Goal: Task Accomplishment & Management: Manage account settings

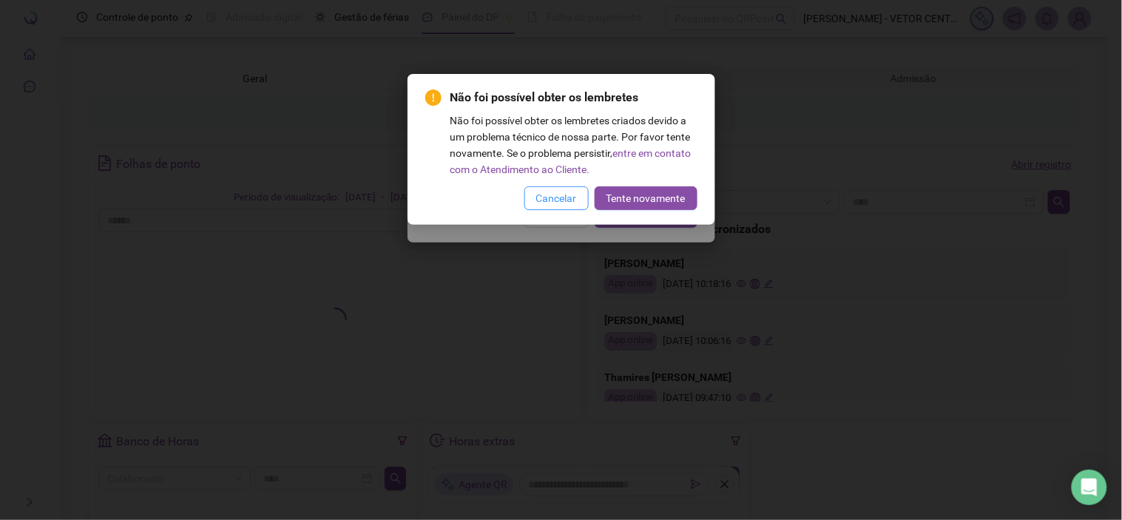
click at [530, 188] on button "Cancelar" at bounding box center [557, 198] width 64 height 24
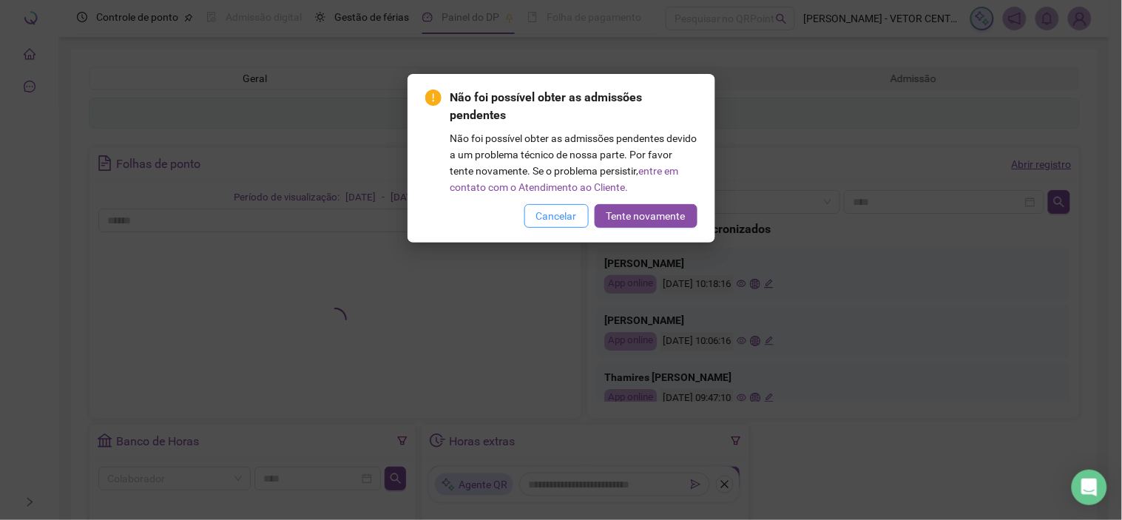
click at [552, 205] on button "Cancelar" at bounding box center [557, 216] width 64 height 24
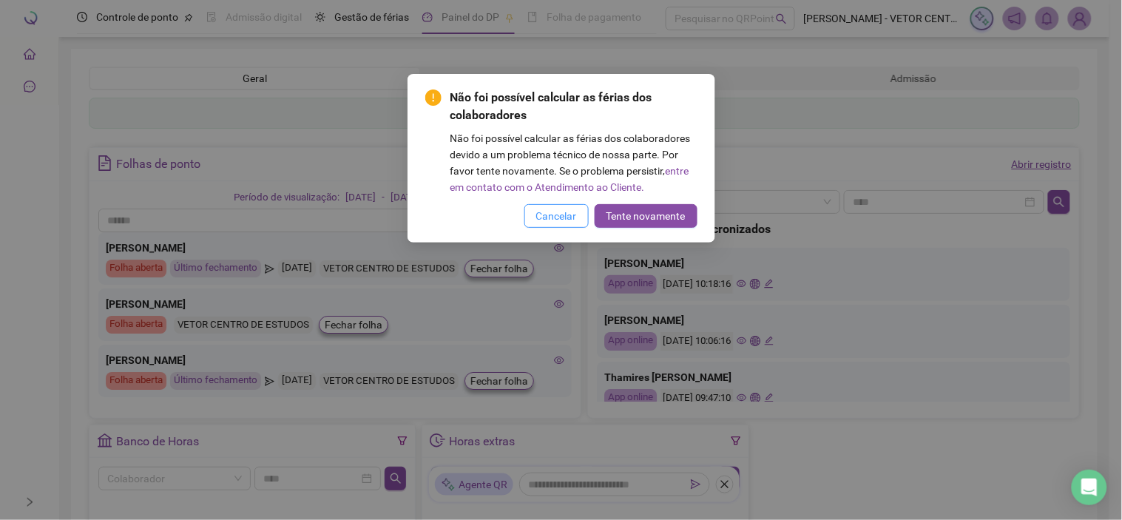
click at [553, 209] on span "Cancelar" at bounding box center [556, 216] width 41 height 16
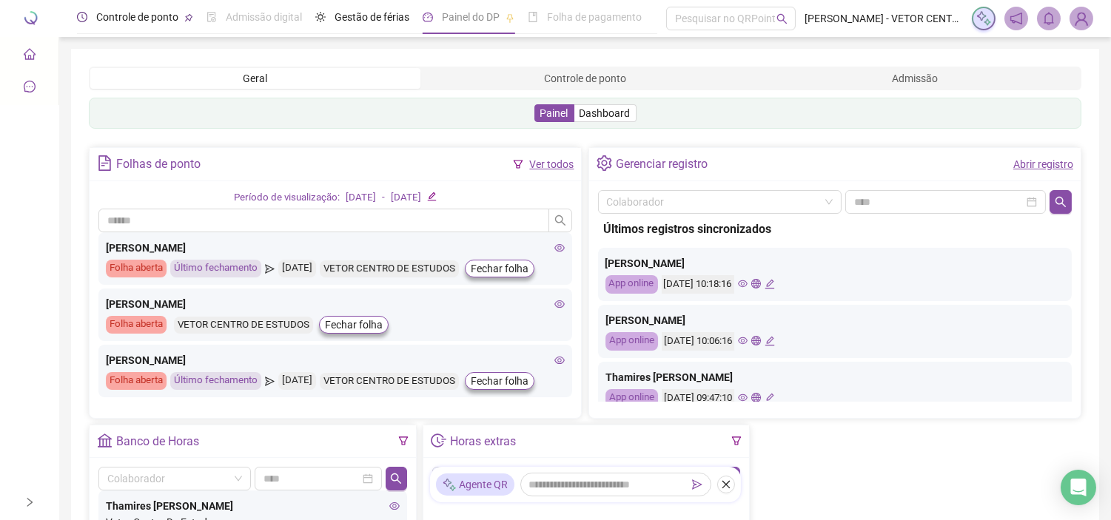
drag, startPoint x: 128, startPoint y: 9, endPoint x: 87, endPoint y: 33, distance: 47.1
click at [128, 11] on span "Controle de ponto" at bounding box center [137, 17] width 82 height 12
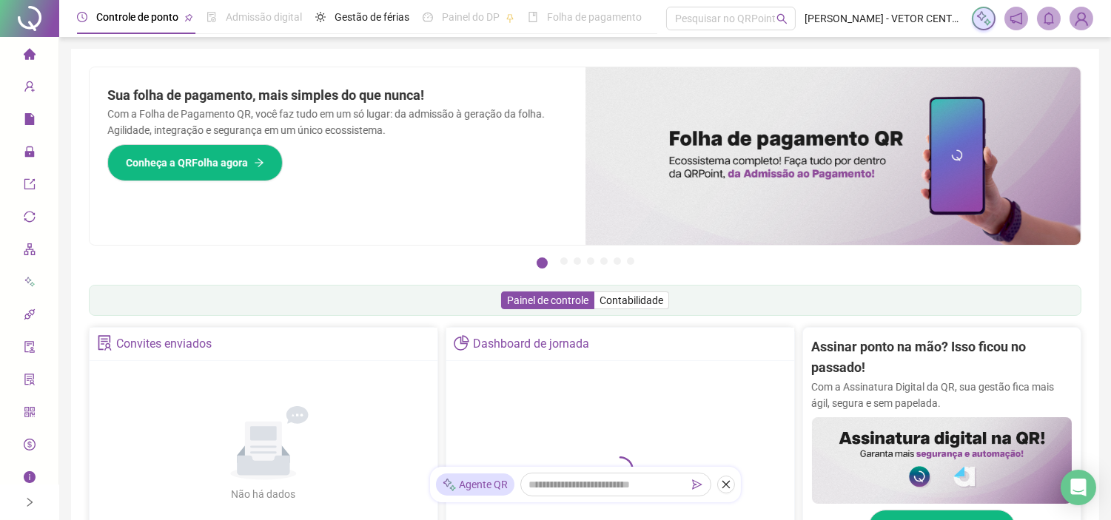
click at [124, 13] on span "Controle de ponto" at bounding box center [137, 17] width 82 height 12
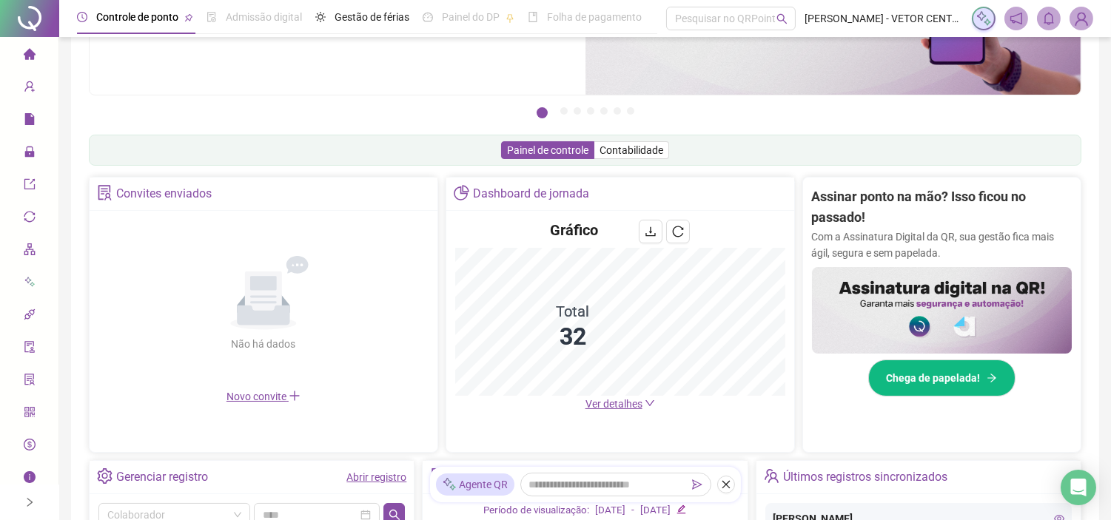
scroll to position [149, 0]
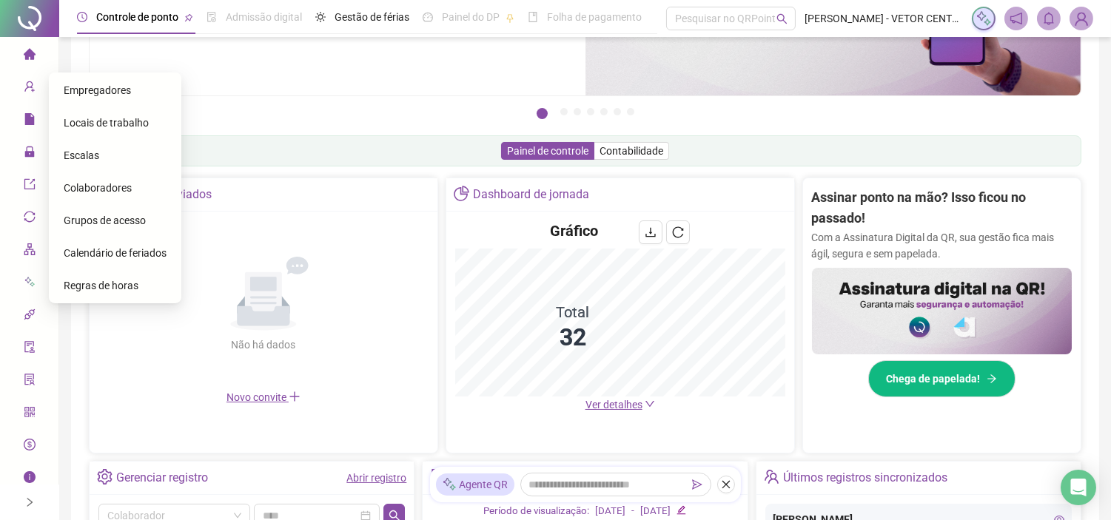
click at [91, 178] on div "Colaboradores" at bounding box center [115, 188] width 103 height 30
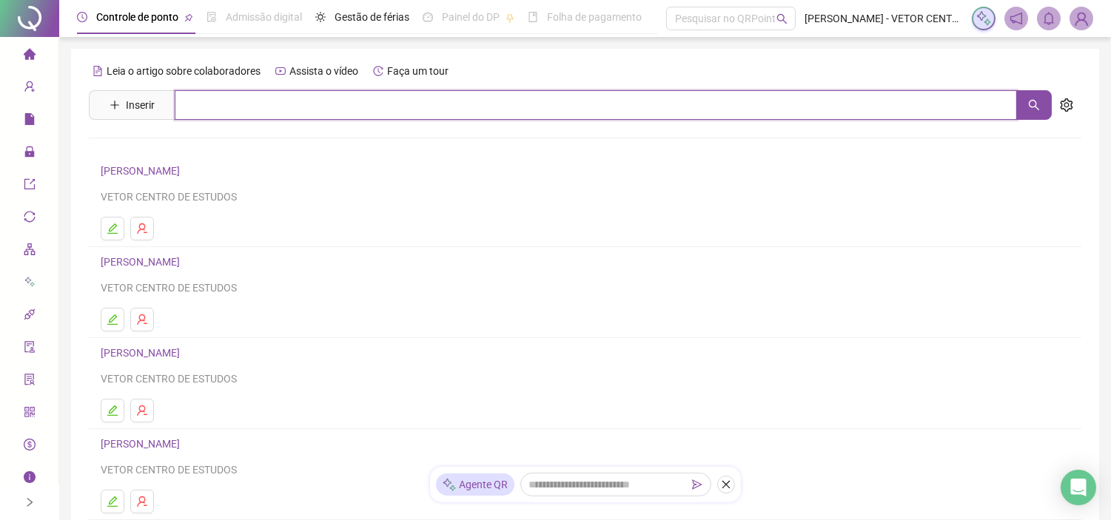
click at [218, 107] on input "text" at bounding box center [596, 105] width 842 height 30
type input "***"
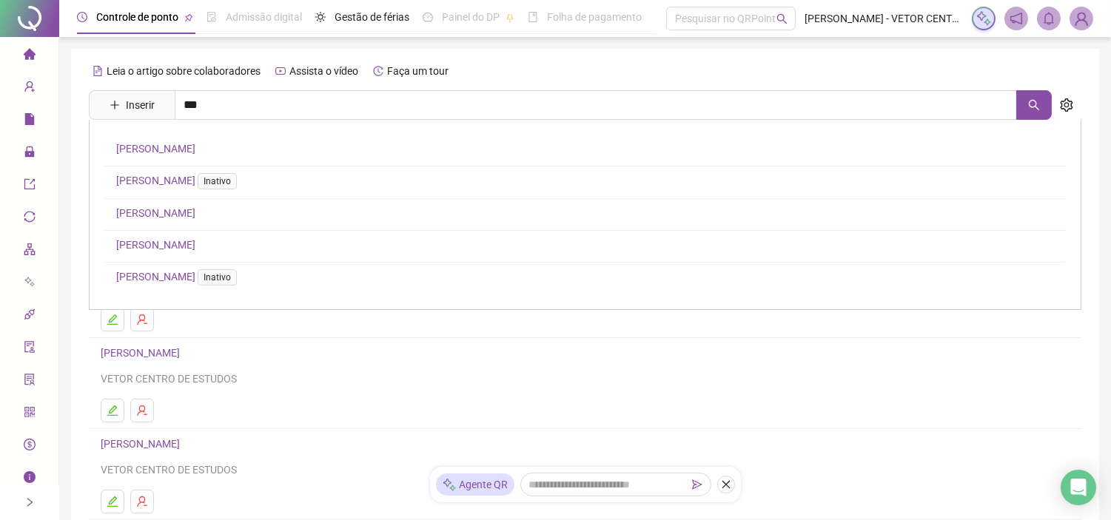
click at [195, 145] on link "[PERSON_NAME]" at bounding box center [155, 149] width 79 height 12
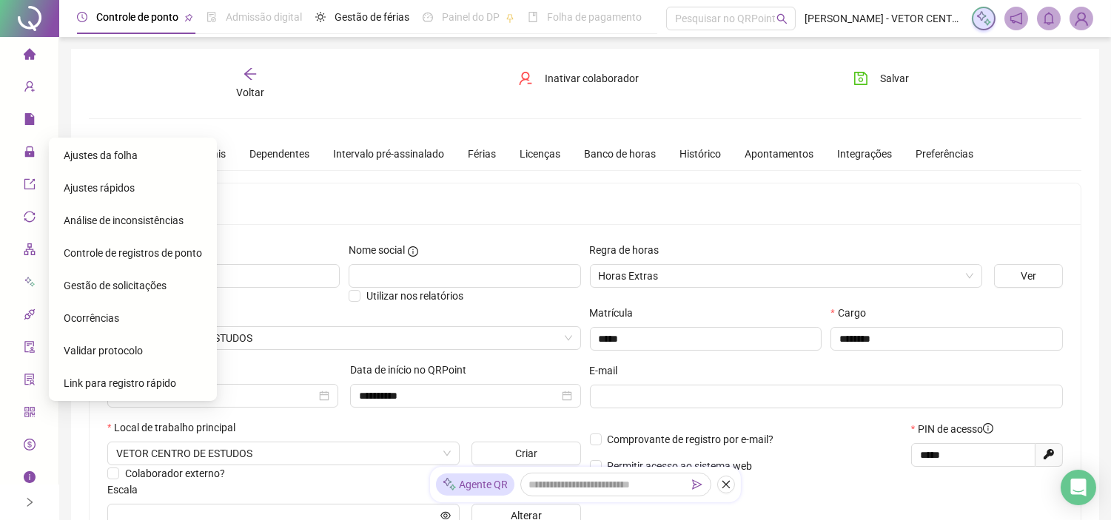
click at [111, 256] on span "Controle de registros de ponto" at bounding box center [133, 253] width 138 height 12
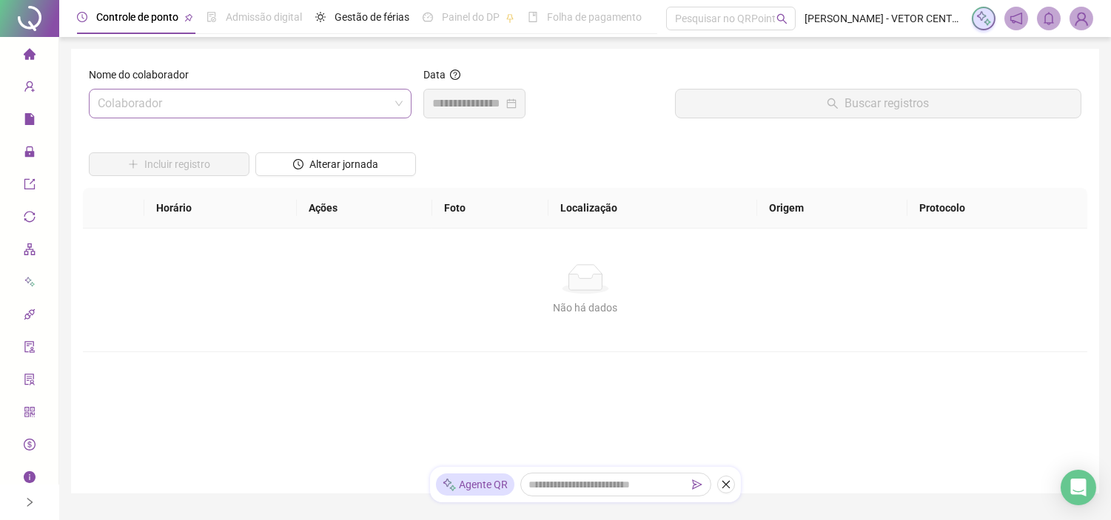
click at [240, 93] on input "search" at bounding box center [244, 104] width 292 height 28
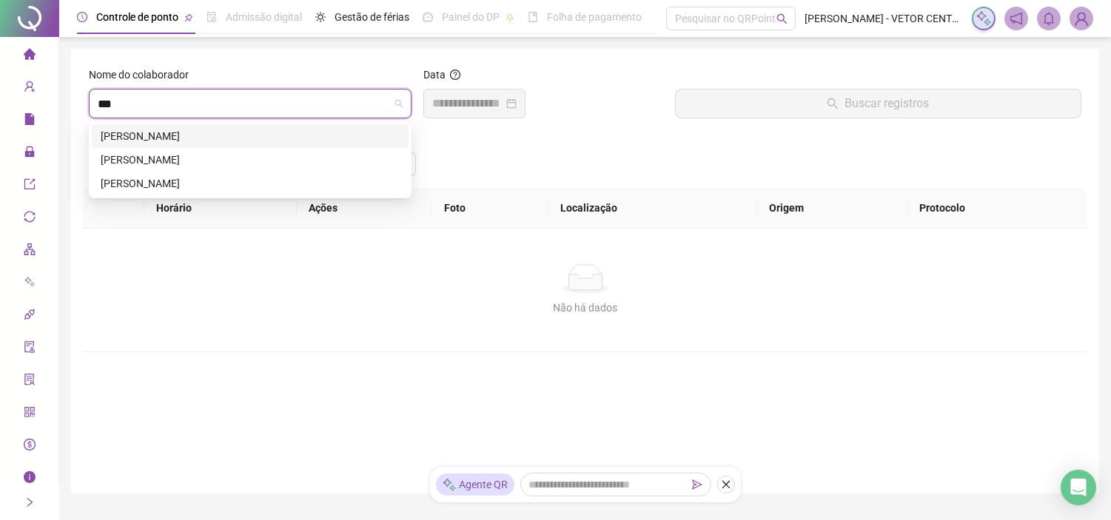
type input "****"
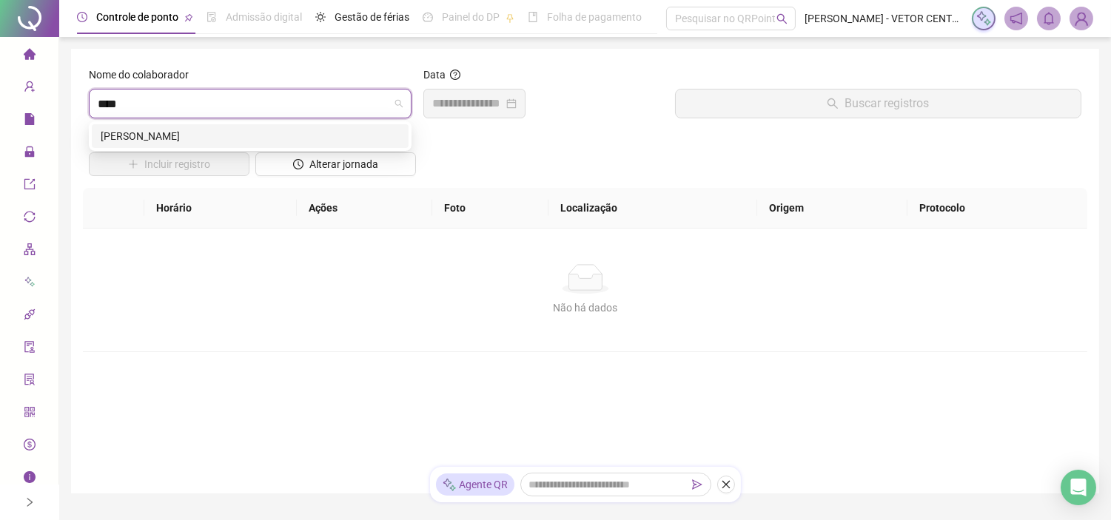
click at [175, 126] on div "[PERSON_NAME]" at bounding box center [250, 136] width 317 height 24
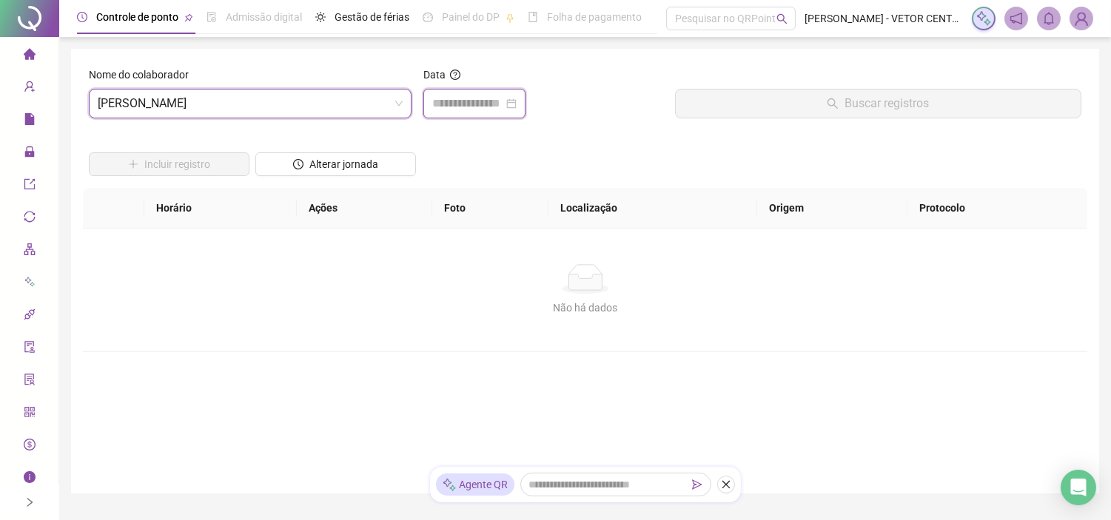
click at [484, 104] on input at bounding box center [467, 104] width 71 height 18
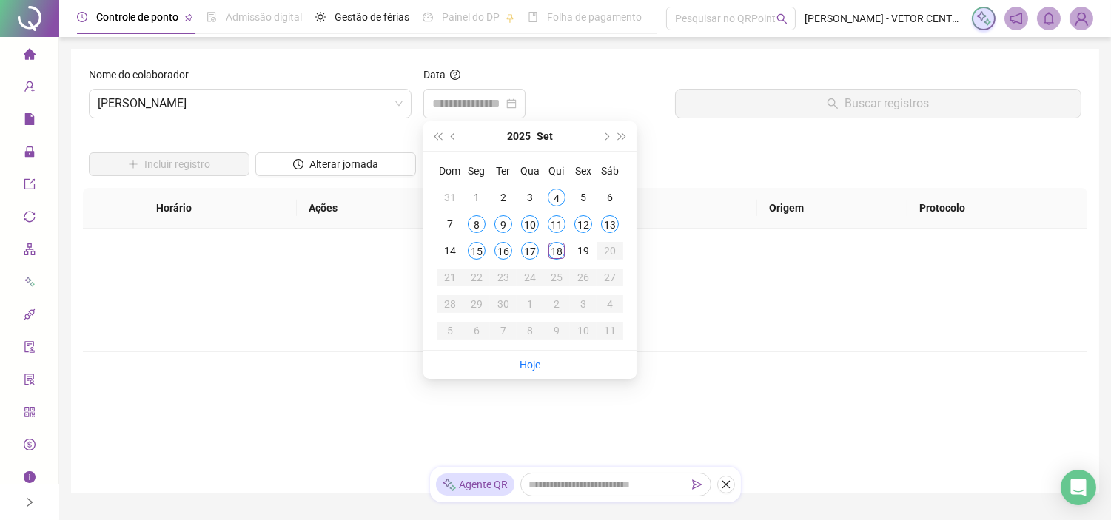
click at [289, 298] on div "Não há dados Não há dados" at bounding box center [585, 290] width 969 height 52
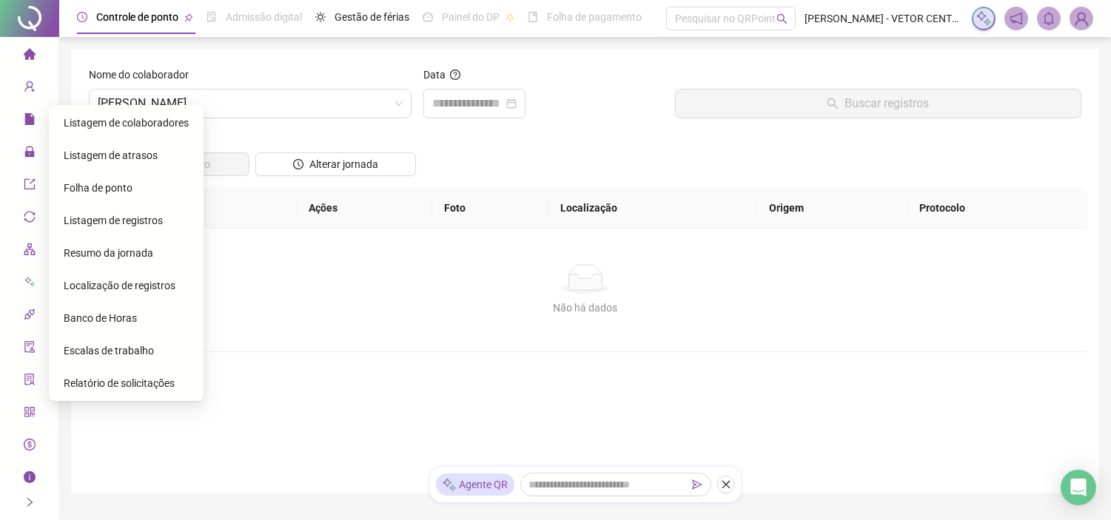
click at [105, 183] on span "Folha de ponto" at bounding box center [98, 188] width 69 height 12
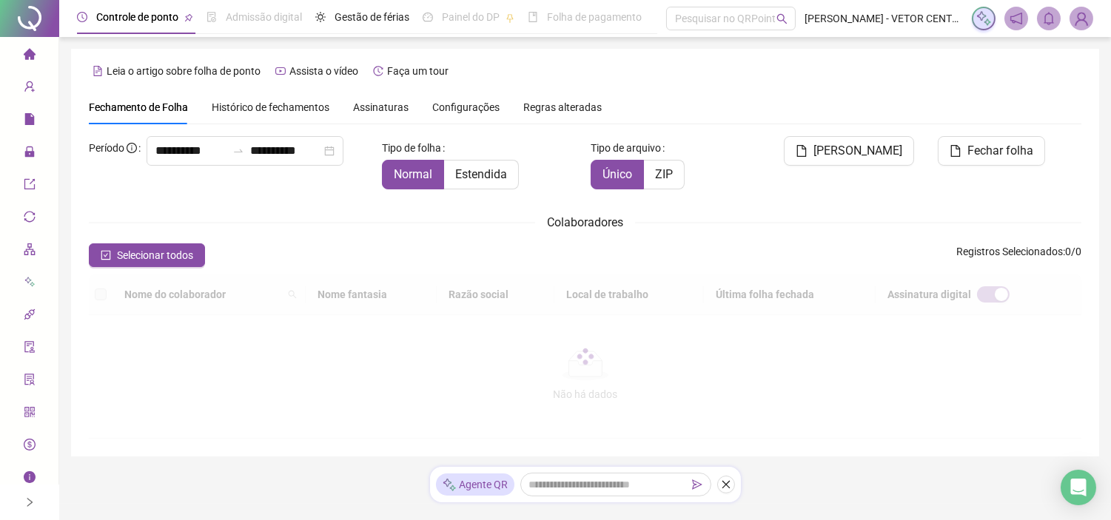
type input "**********"
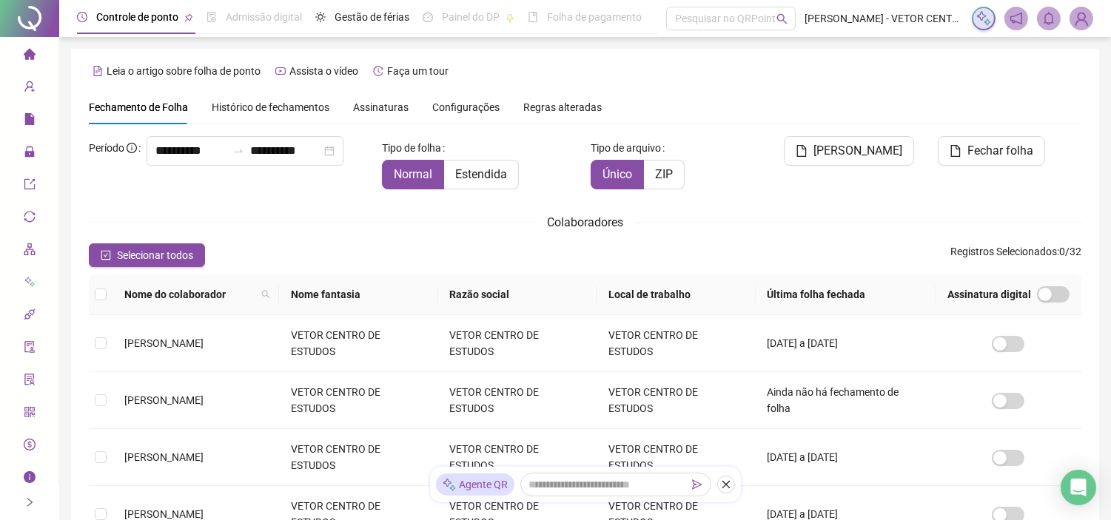
scroll to position [34, 0]
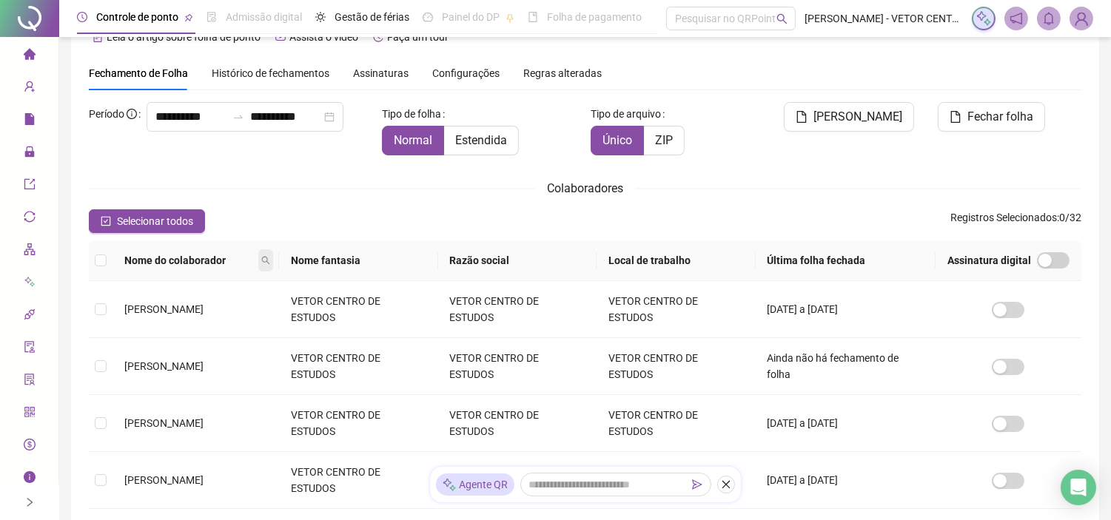
click at [273, 254] on span at bounding box center [265, 260] width 15 height 22
type input "****"
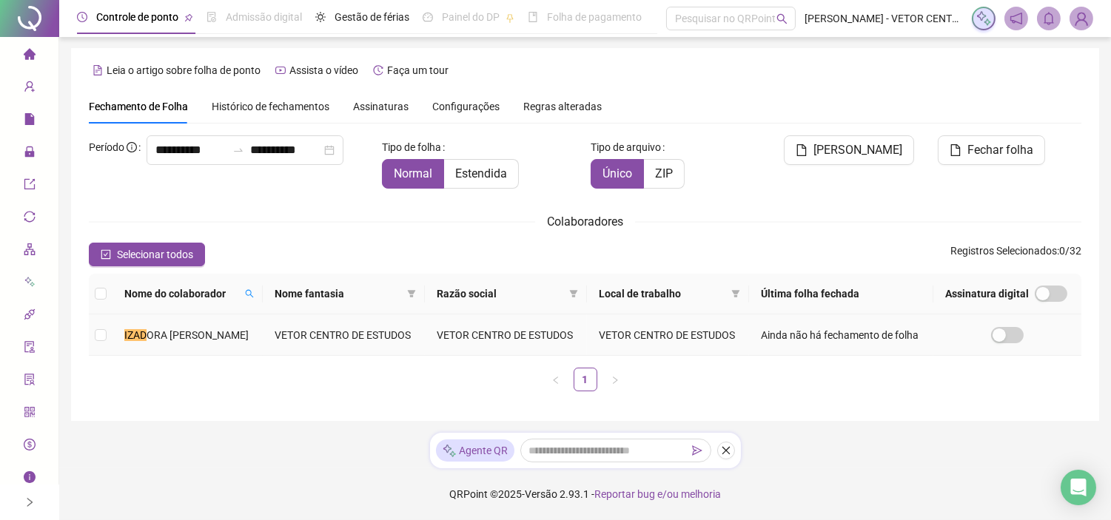
click at [91, 331] on td at bounding box center [101, 334] width 24 height 41
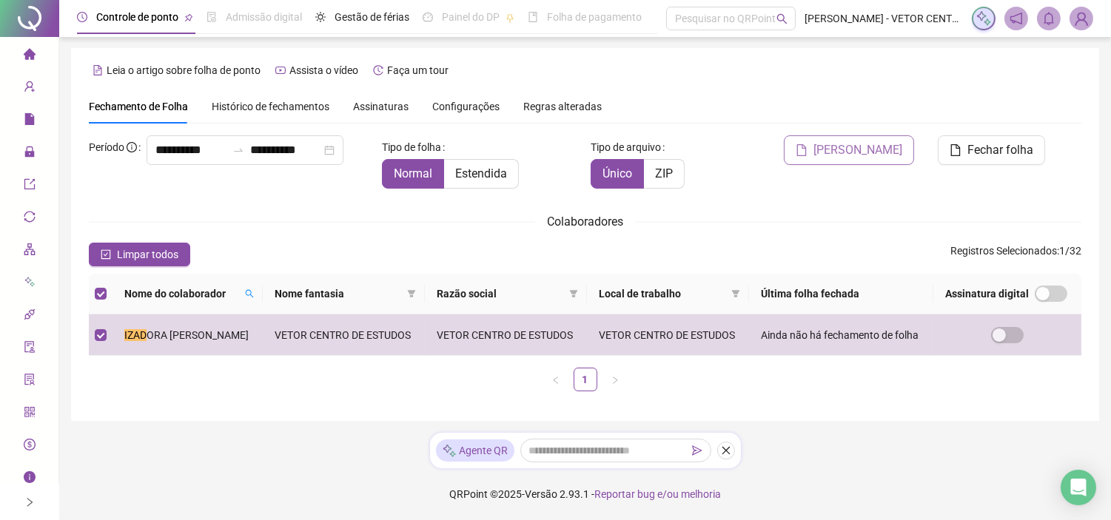
click at [832, 141] on span "[PERSON_NAME]" at bounding box center [857, 150] width 89 height 18
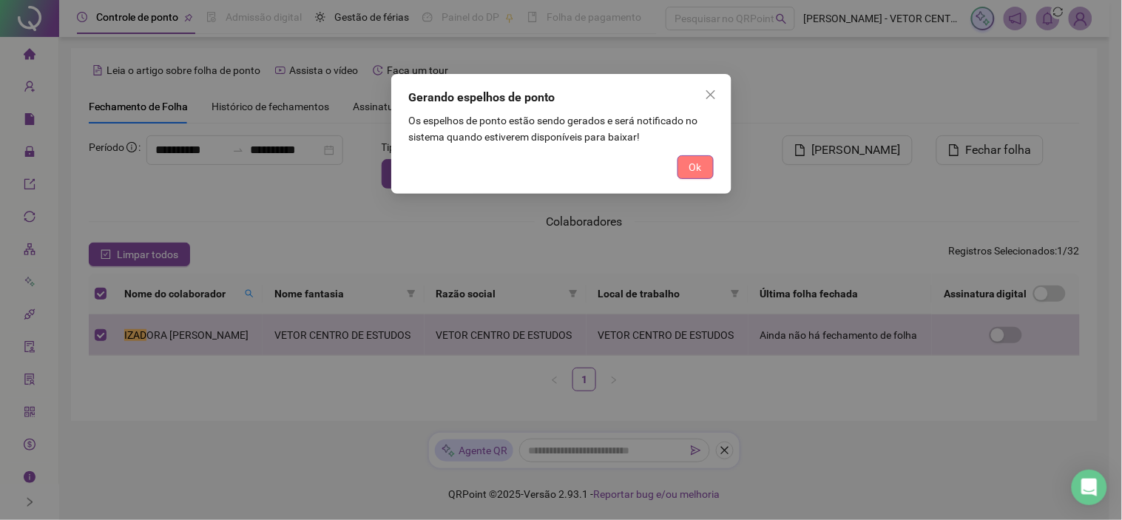
click at [693, 165] on span "Ok" at bounding box center [696, 167] width 13 height 16
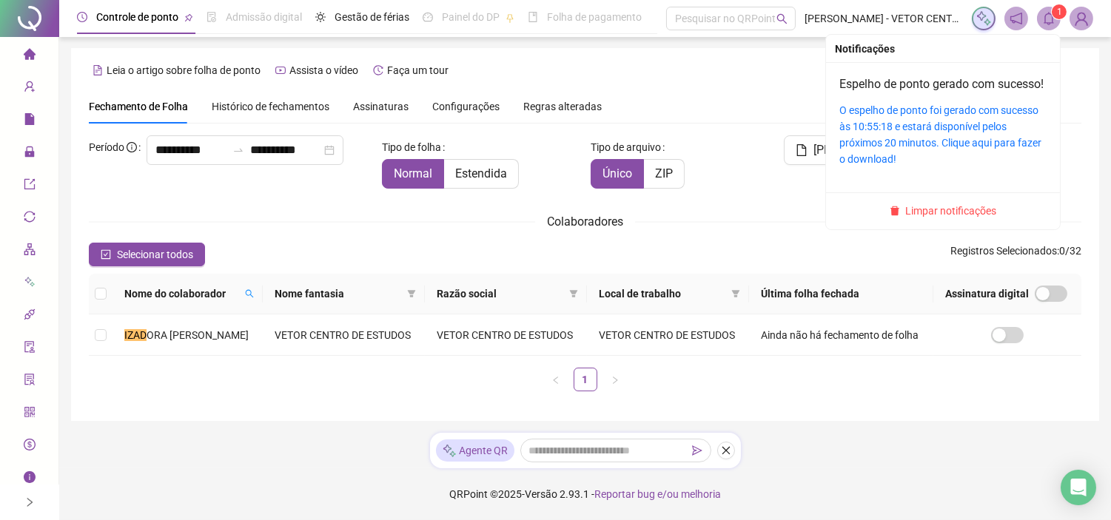
click at [1057, 13] on span "1" at bounding box center [1059, 12] width 5 height 10
click at [913, 124] on link "O espelho de ponto foi gerado com sucesso às 10:55:18 e estará disponível pelos…" at bounding box center [940, 134] width 202 height 61
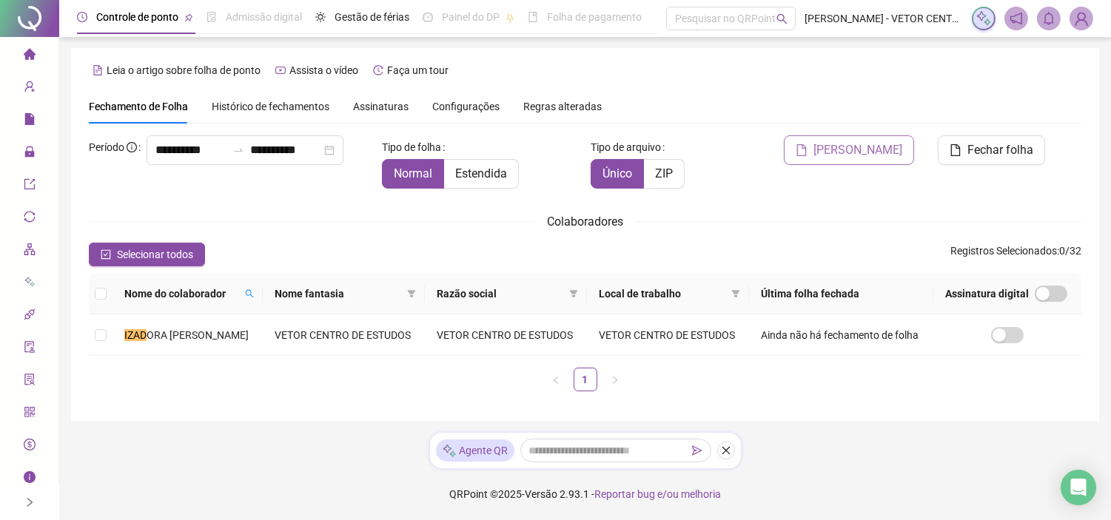
click at [829, 157] on span "[PERSON_NAME]" at bounding box center [857, 150] width 89 height 18
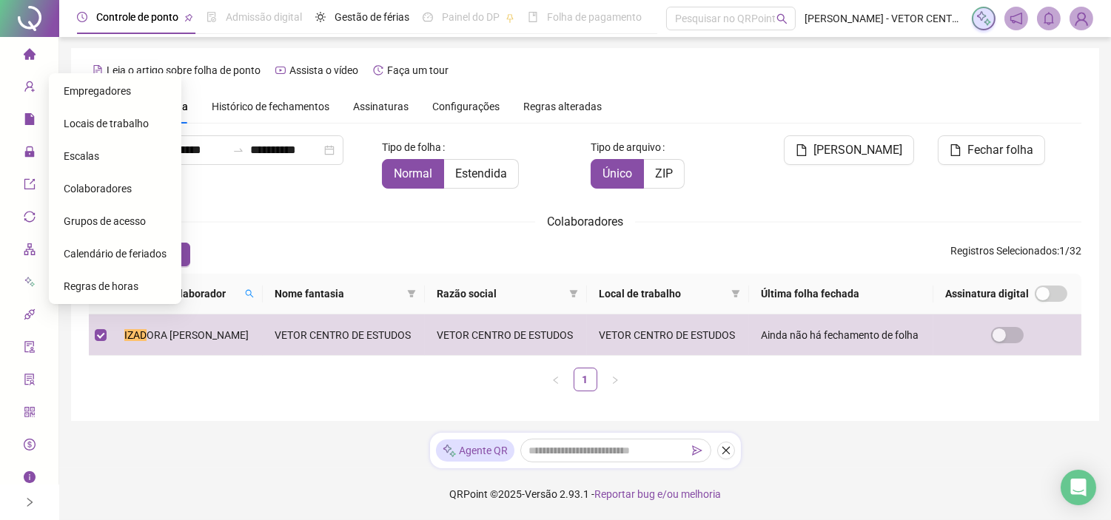
click at [90, 178] on div "Colaboradores" at bounding box center [115, 189] width 103 height 30
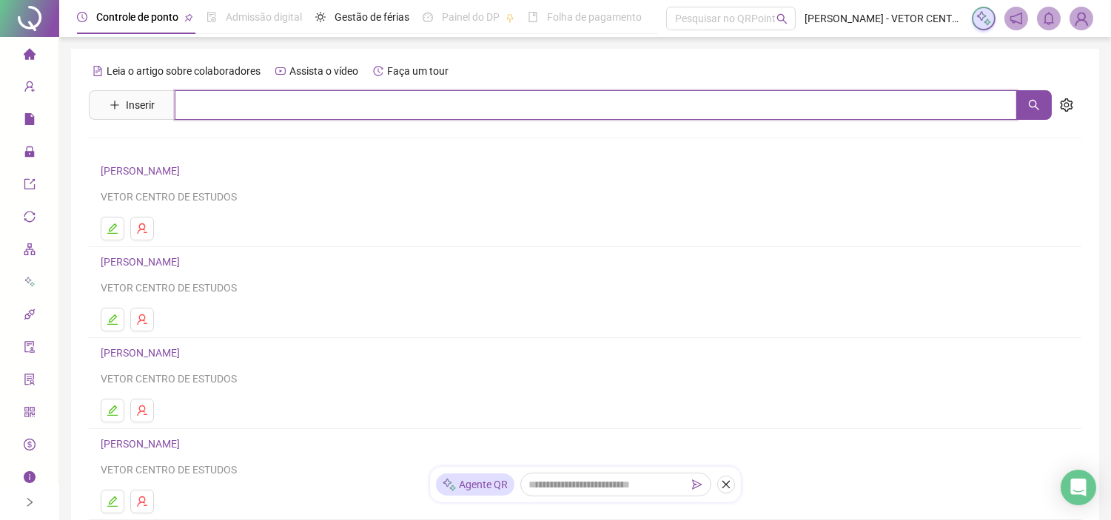
click at [297, 105] on input "text" at bounding box center [596, 105] width 842 height 30
type input "***"
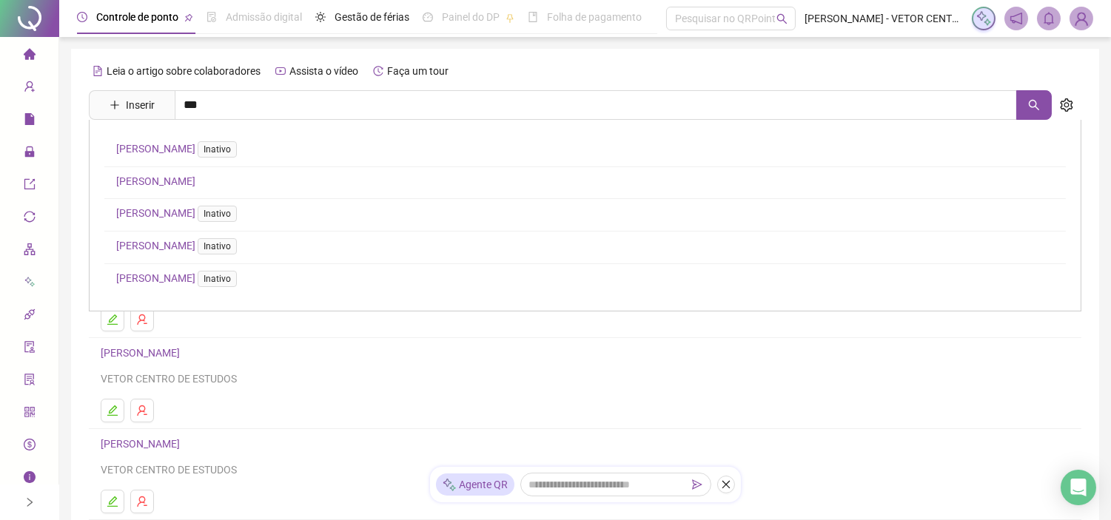
click at [170, 178] on link "[PERSON_NAME]" at bounding box center [155, 181] width 79 height 12
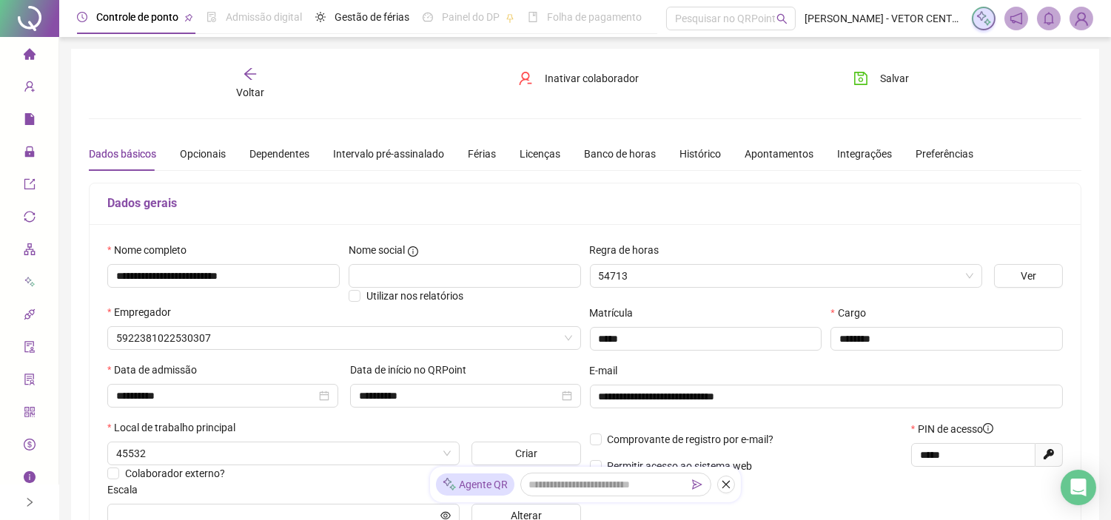
type input "**********"
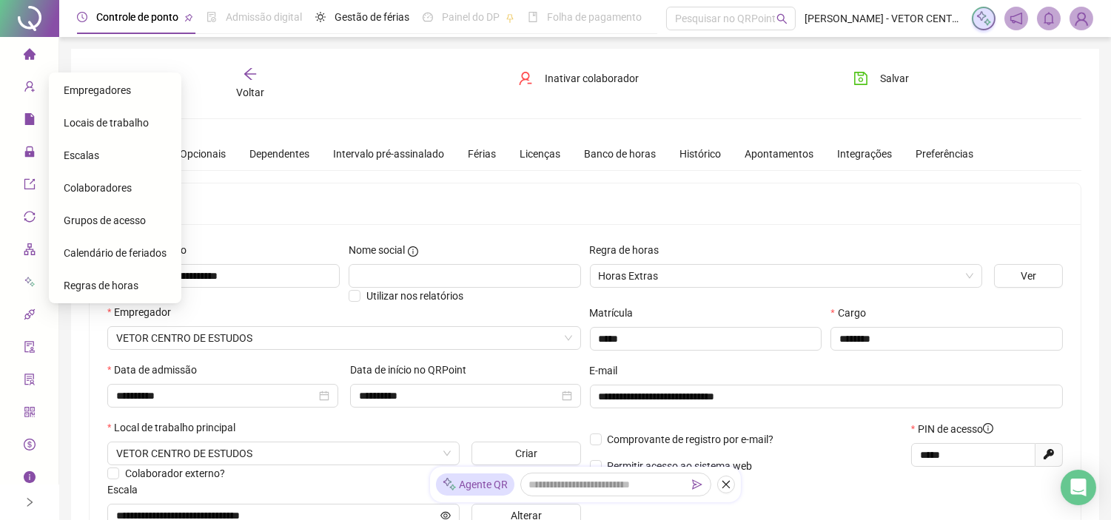
click at [274, 201] on h5 "Dados gerais" at bounding box center [584, 204] width 955 height 18
click at [13, 52] on li "Página inicial" at bounding box center [29, 55] width 53 height 30
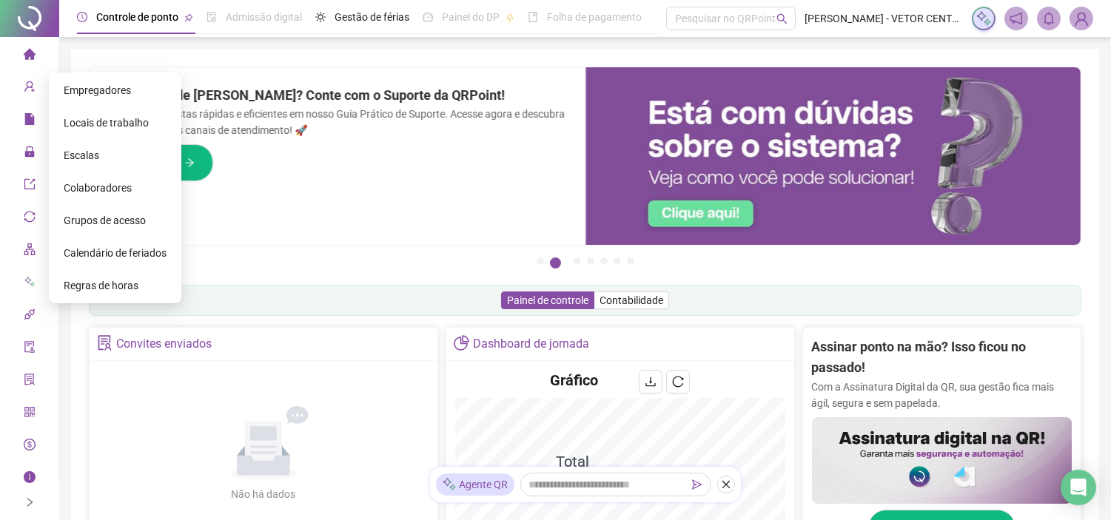
click at [90, 187] on span "Colaboradores" at bounding box center [98, 188] width 68 height 12
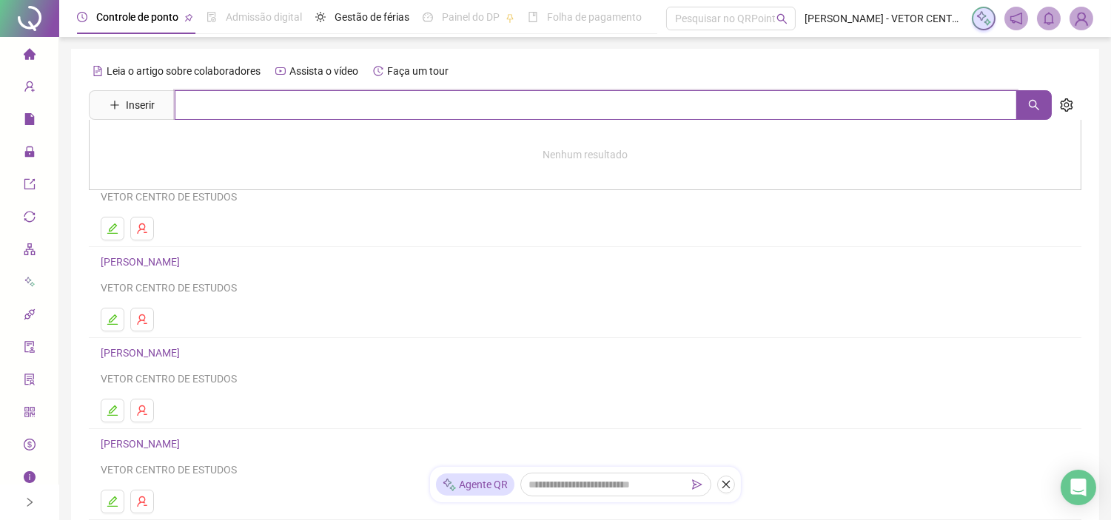
click at [176, 107] on input "text" at bounding box center [596, 105] width 842 height 30
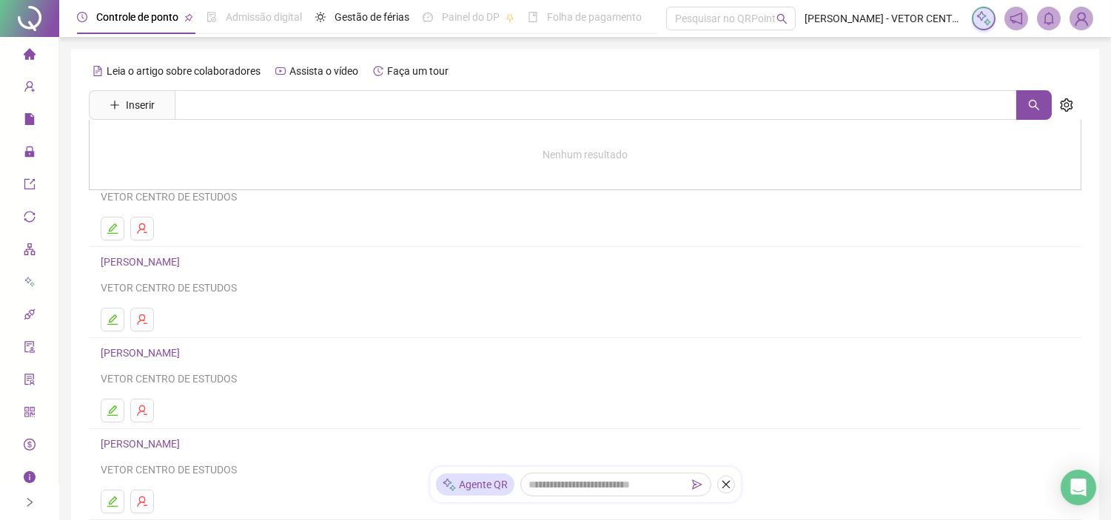
click at [454, 316] on ul at bounding box center [585, 320] width 969 height 24
click at [184, 175] on link "[PERSON_NAME]" at bounding box center [143, 171] width 84 height 12
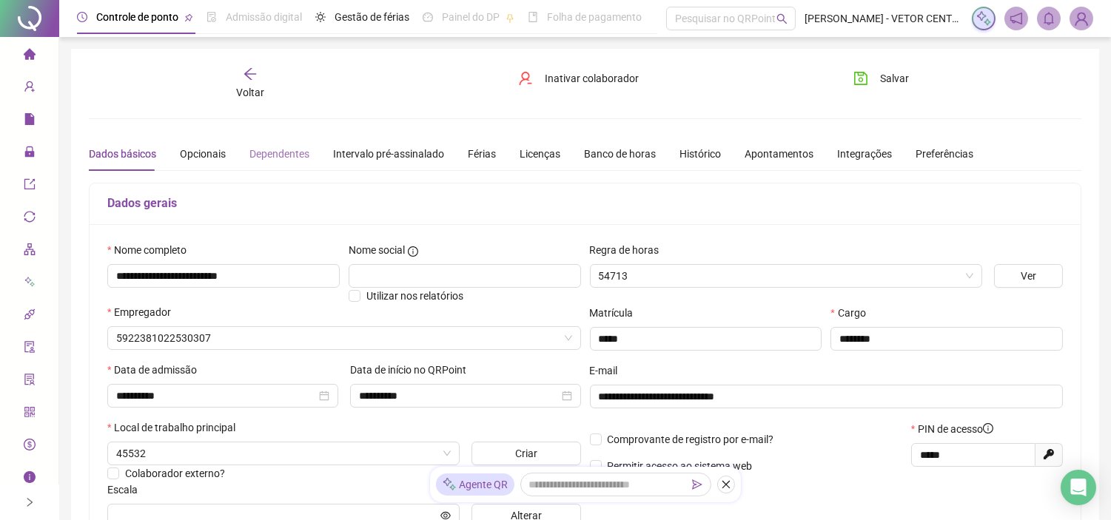
type input "**********"
click at [247, 77] on icon "arrow-left" at bounding box center [250, 74] width 15 height 15
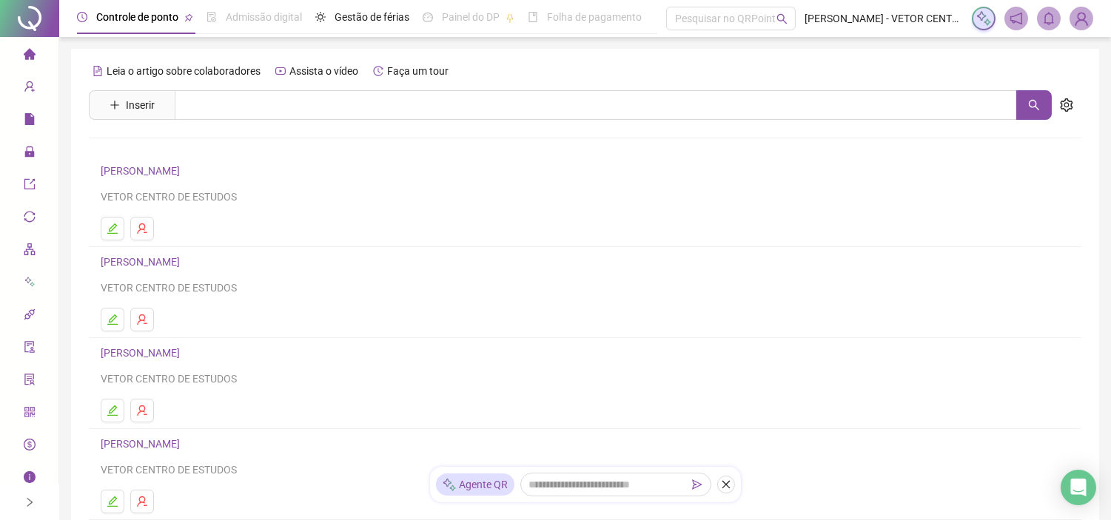
click at [184, 260] on link "[PERSON_NAME]" at bounding box center [143, 262] width 84 height 12
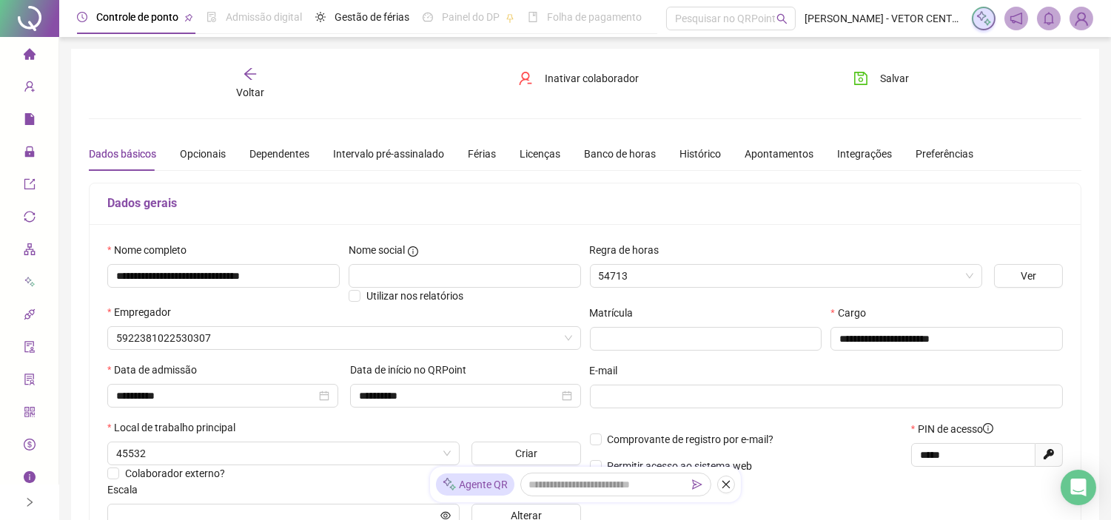
type input "**********"
click at [257, 70] on div "Voltar" at bounding box center [249, 84] width 155 height 34
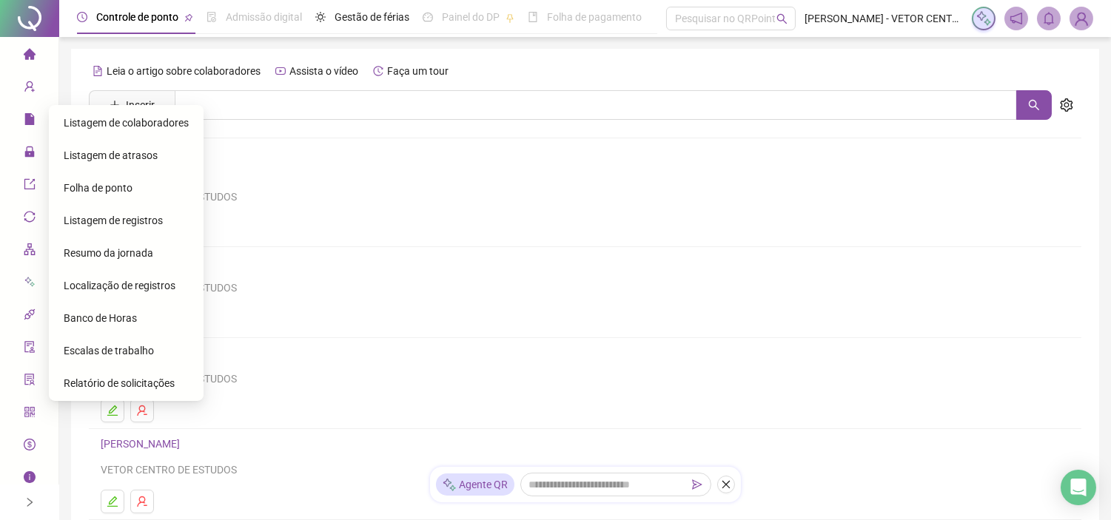
click at [102, 182] on span "Folha de ponto" at bounding box center [98, 188] width 69 height 12
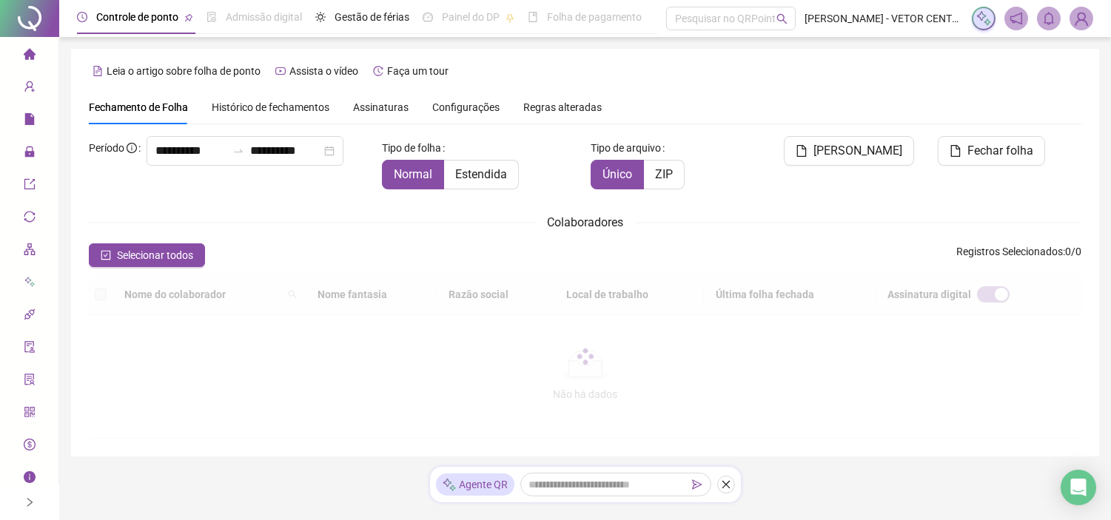
type input "**********"
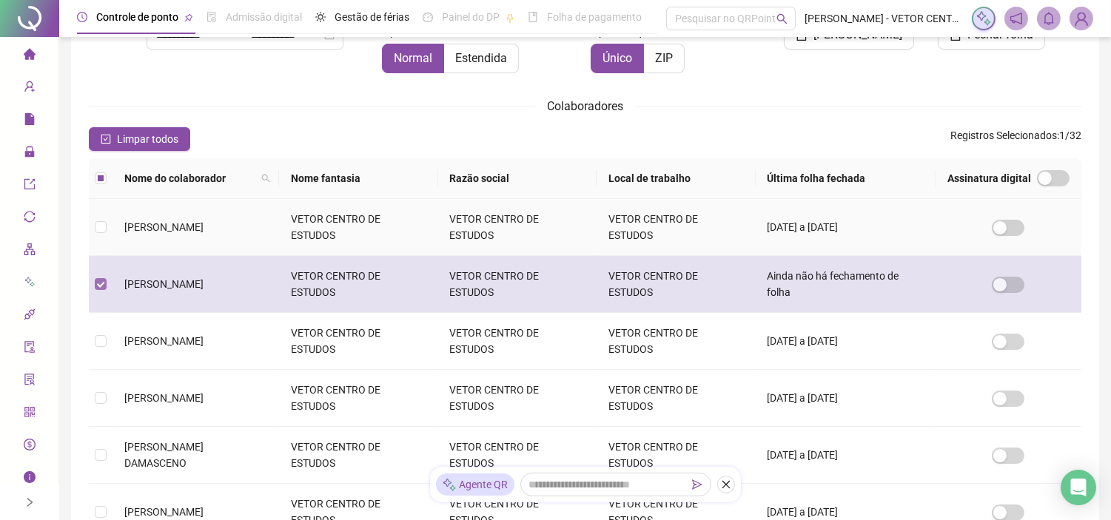
scroll to position [34, 0]
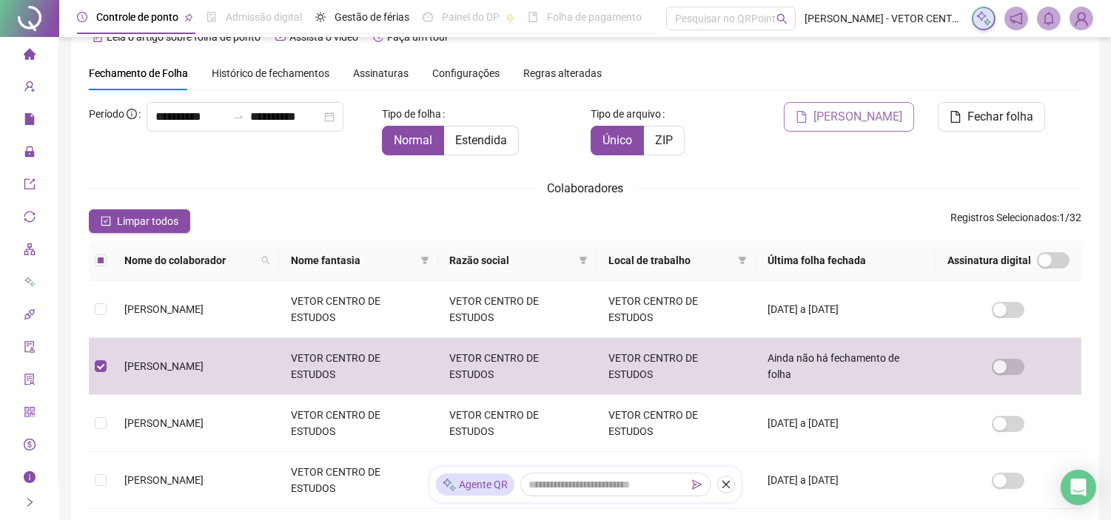
click at [841, 119] on span "[PERSON_NAME]" at bounding box center [857, 117] width 89 height 18
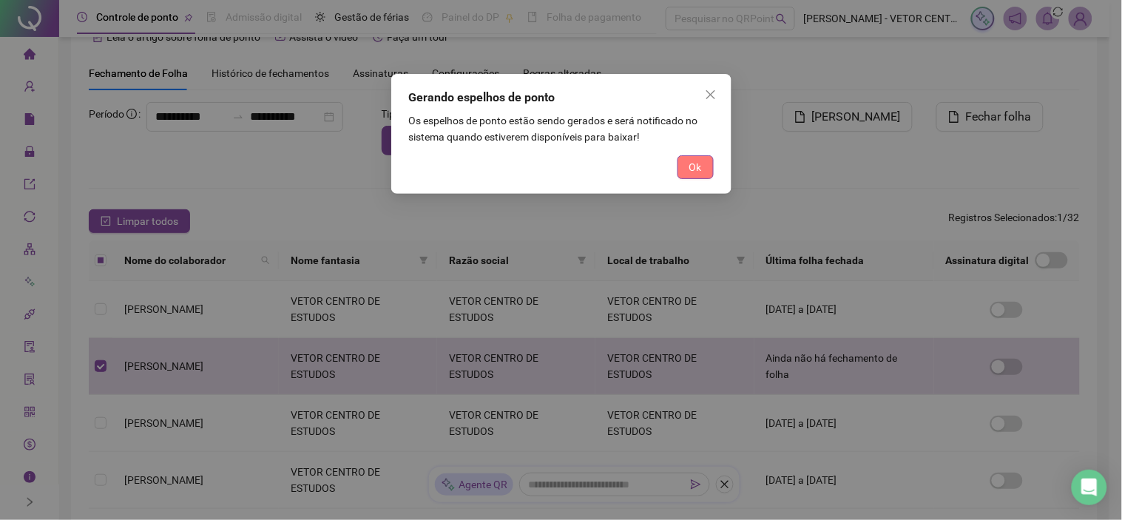
click at [704, 168] on button "Ok" at bounding box center [696, 167] width 36 height 24
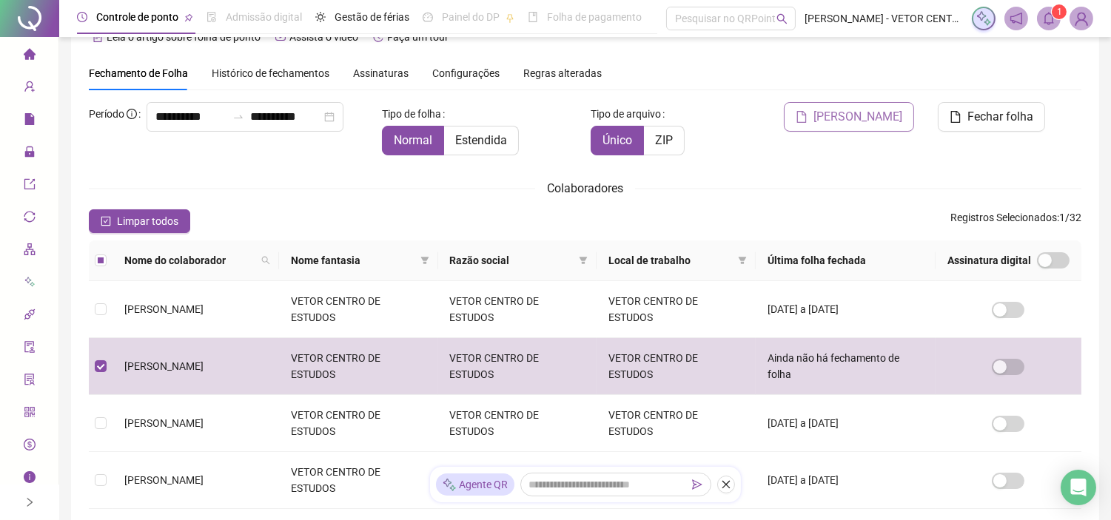
click at [839, 115] on span "[PERSON_NAME]" at bounding box center [857, 117] width 89 height 18
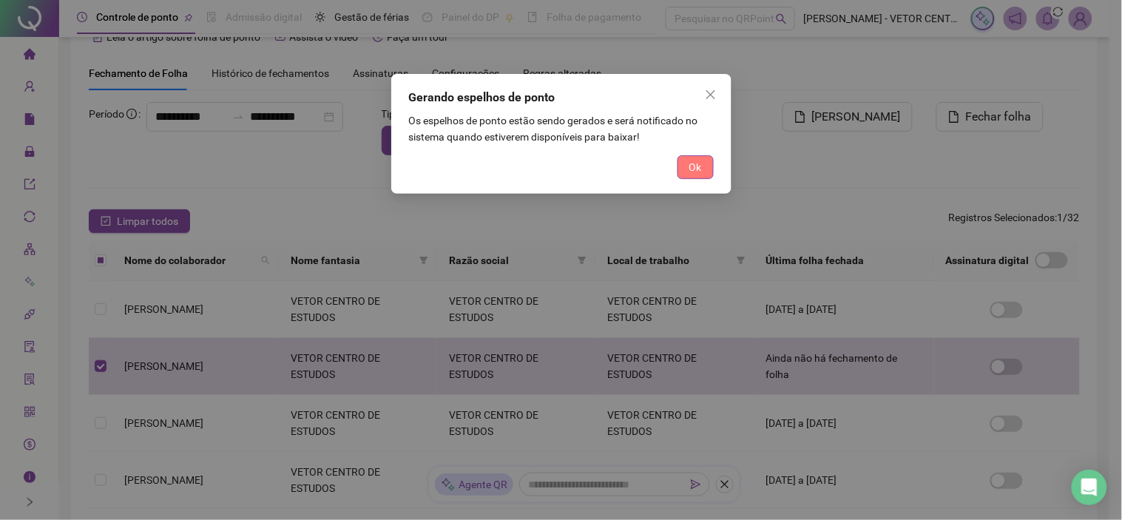
click at [706, 170] on button "Ok" at bounding box center [696, 167] width 36 height 24
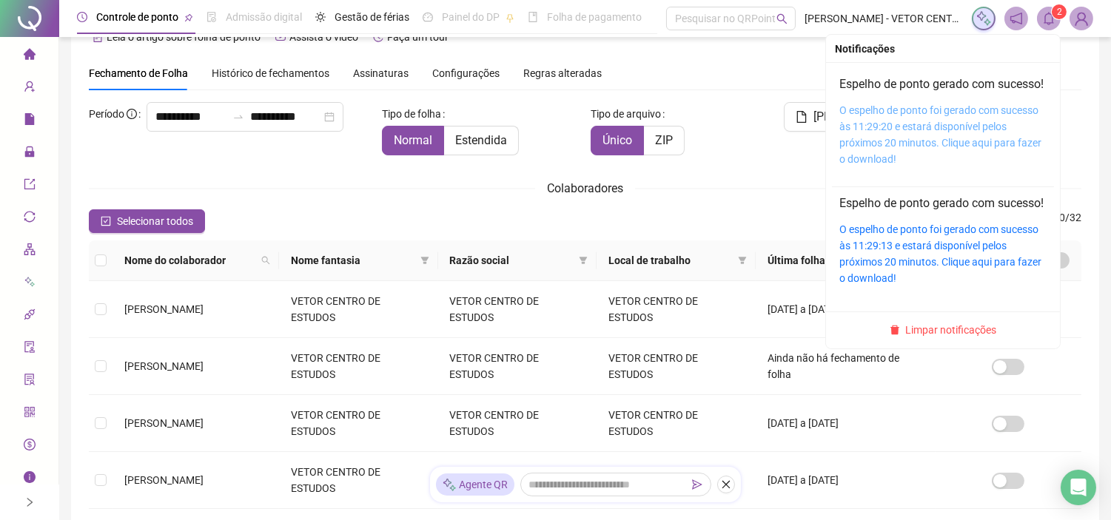
click at [888, 138] on link "O espelho de ponto foi gerado com sucesso às 11:29:20 e estará disponível pelos…" at bounding box center [940, 134] width 202 height 61
